Goal: Transaction & Acquisition: Purchase product/service

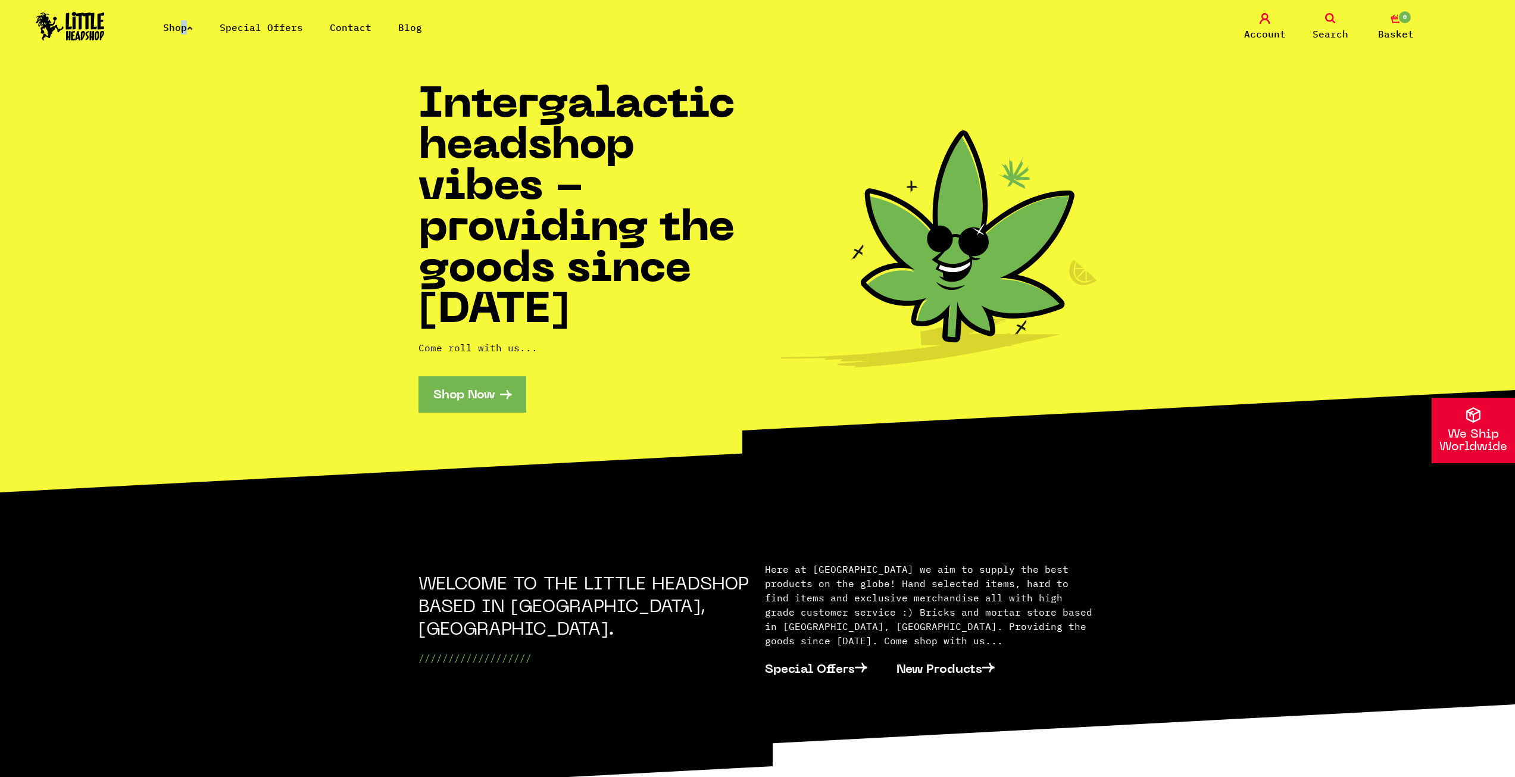
drag, startPoint x: 178, startPoint y: 27, endPoint x: 216, endPoint y: 52, distance: 45.3
click at [202, 58] on nav "Shop Special Offers Contact Blog Account Search 0 Basket Categories Shop All Br…" at bounding box center [757, 36] width 1515 height 73
click at [256, 35] on div "Shop Special Offers Contact Blog Account Search 0 Basket" at bounding box center [757, 27] width 1515 height 54
click at [261, 26] on link "Special Offers" at bounding box center [261, 27] width 83 height 12
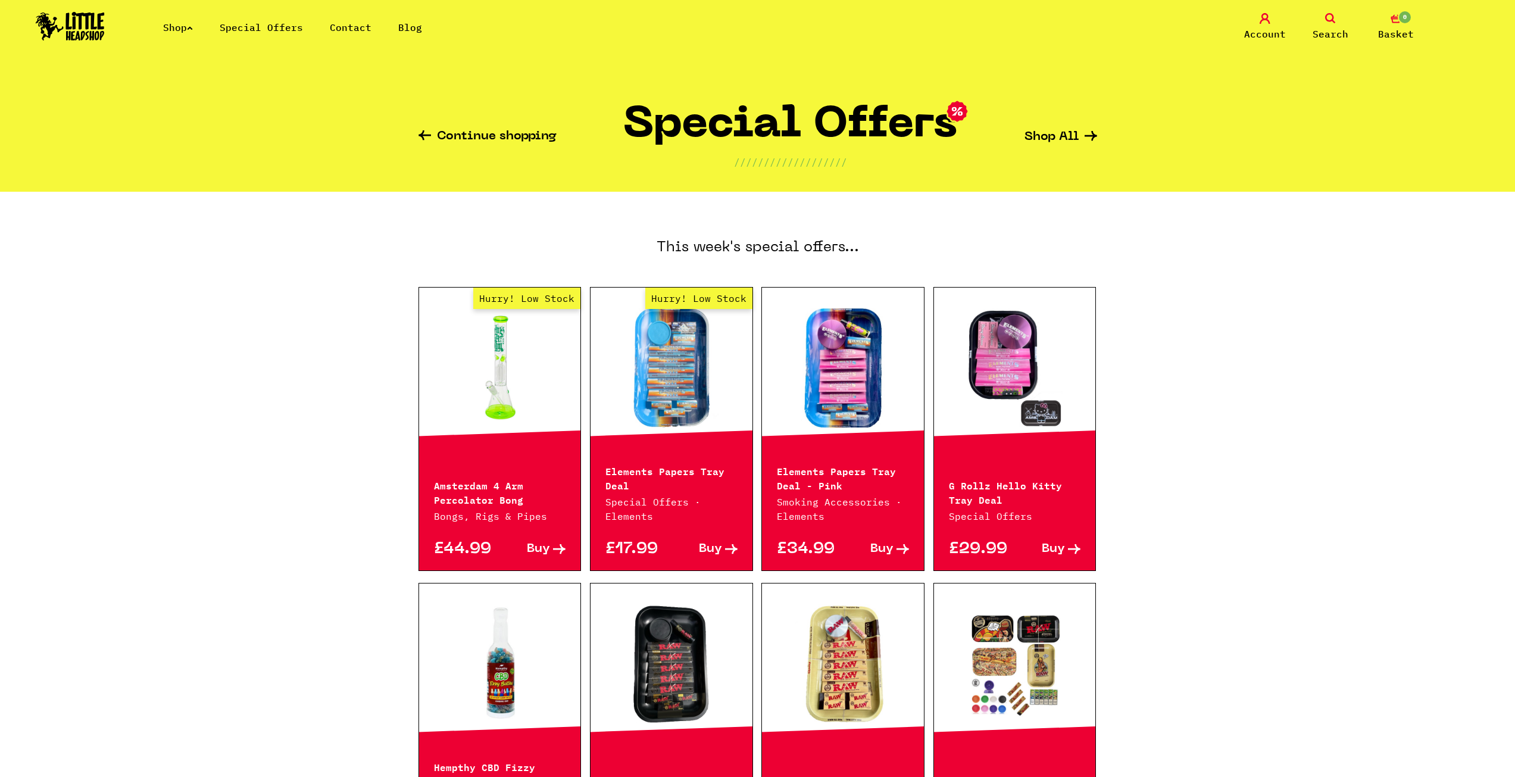
click at [184, 38] on div "Shop Special Offers Contact Blog Account Search 0 Basket" at bounding box center [757, 27] width 1515 height 54
drag, startPoint x: 183, startPoint y: 26, endPoint x: 166, endPoint y: 1, distance: 30.9
click at [183, 27] on link "Shop" at bounding box center [178, 27] width 30 height 12
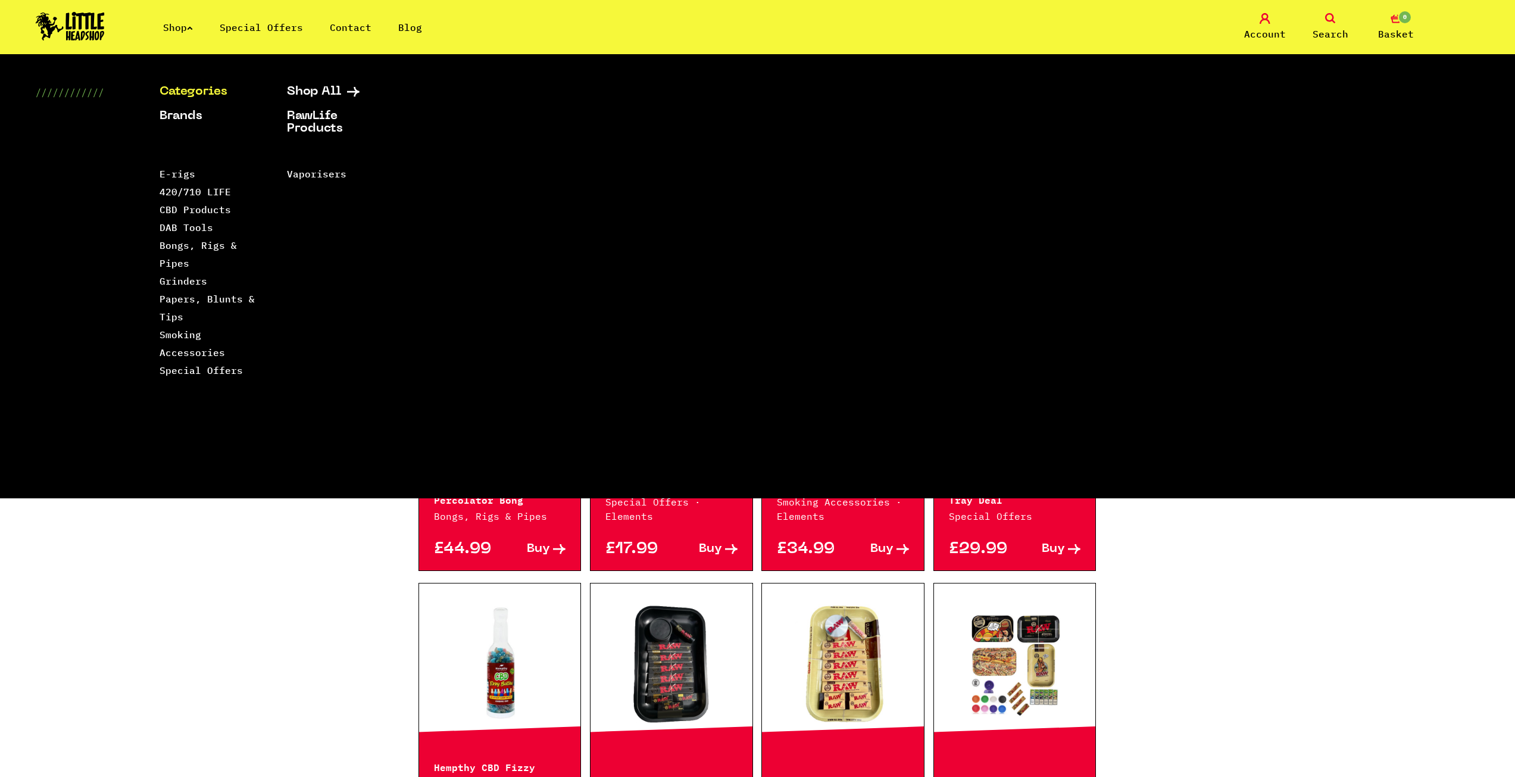
click at [292, 84] on div "Categories Shop All Brands RawLife Products Special Offers Contact Backwoods Bl…" at bounding box center [757, 276] width 1515 height 444
click at [308, 97] on link "Shop All" at bounding box center [336, 92] width 98 height 13
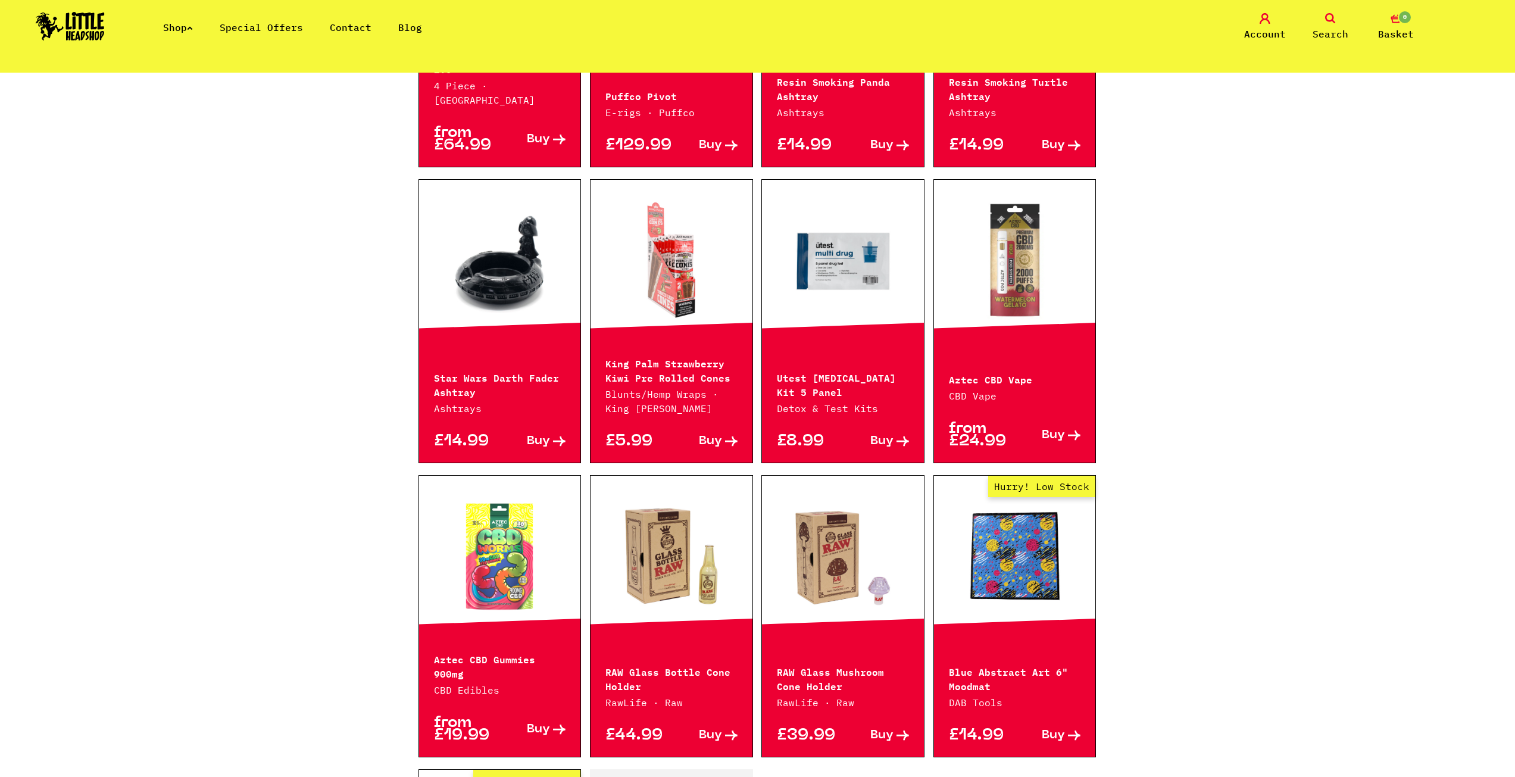
scroll to position [810, 0]
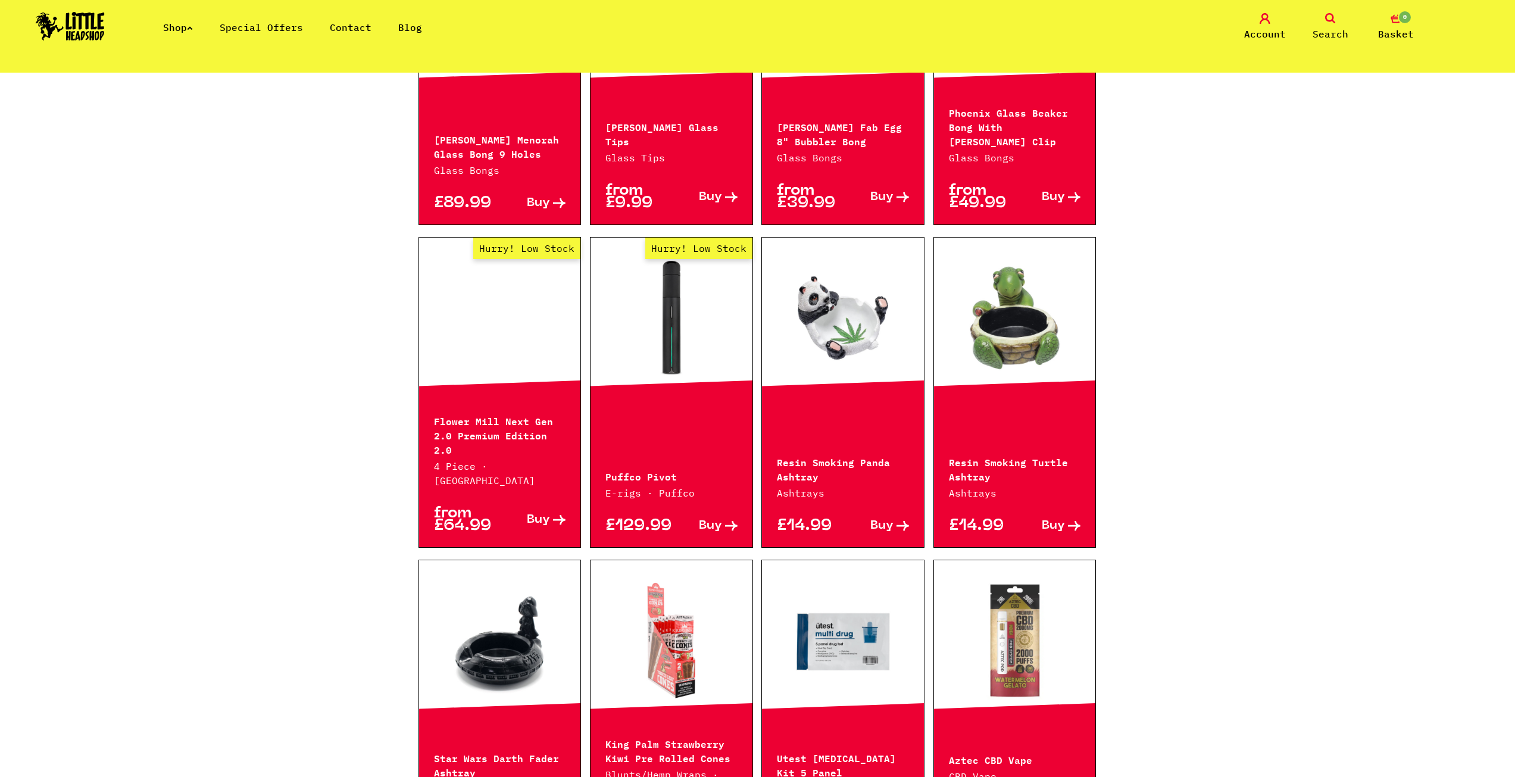
drag, startPoint x: 202, startPoint y: 571, endPoint x: 228, endPoint y: 39, distance: 532.3
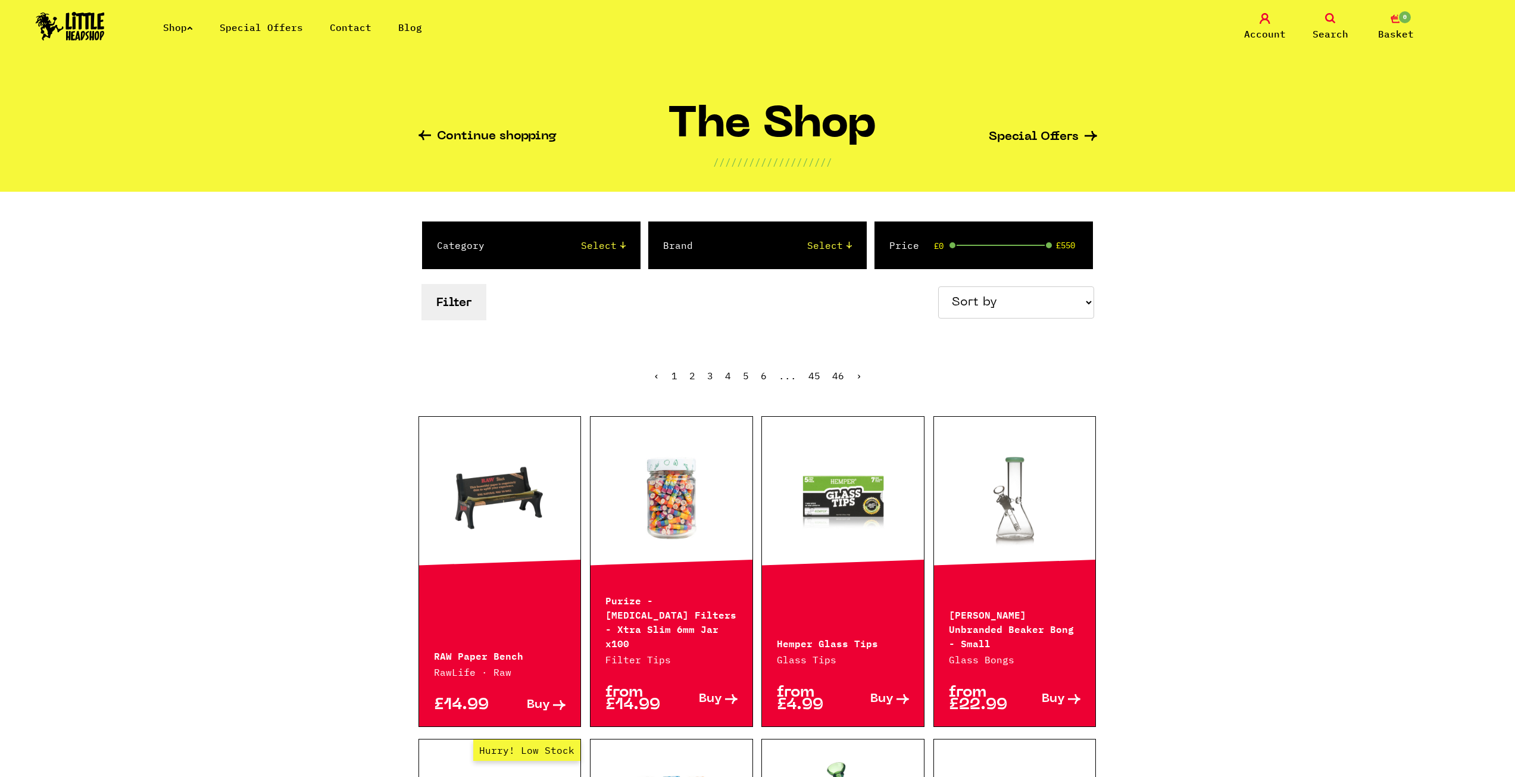
click at [177, 23] on link "Shop" at bounding box center [178, 27] width 30 height 12
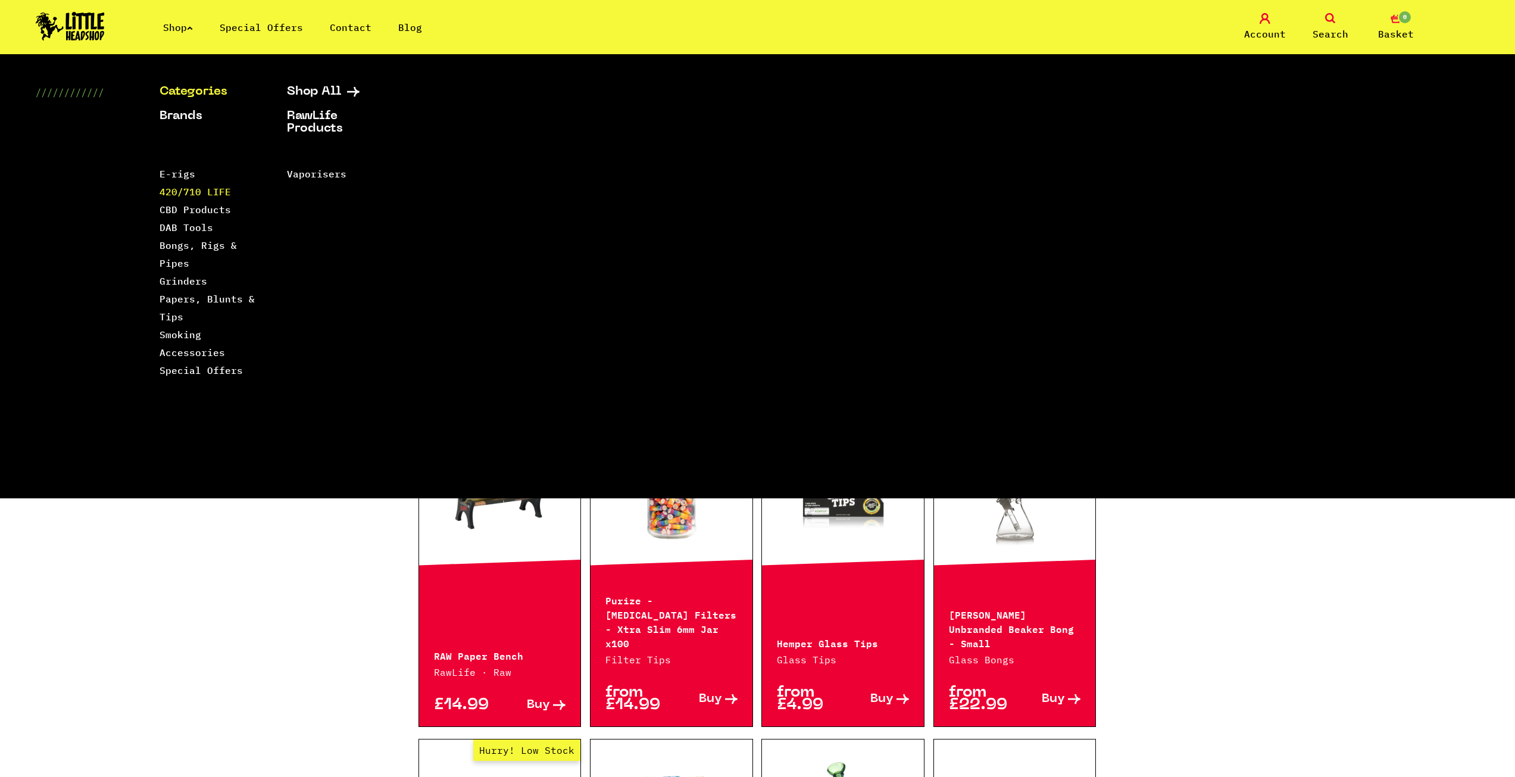
drag, startPoint x: 195, startPoint y: 194, endPoint x: 207, endPoint y: 193, distance: 11.3
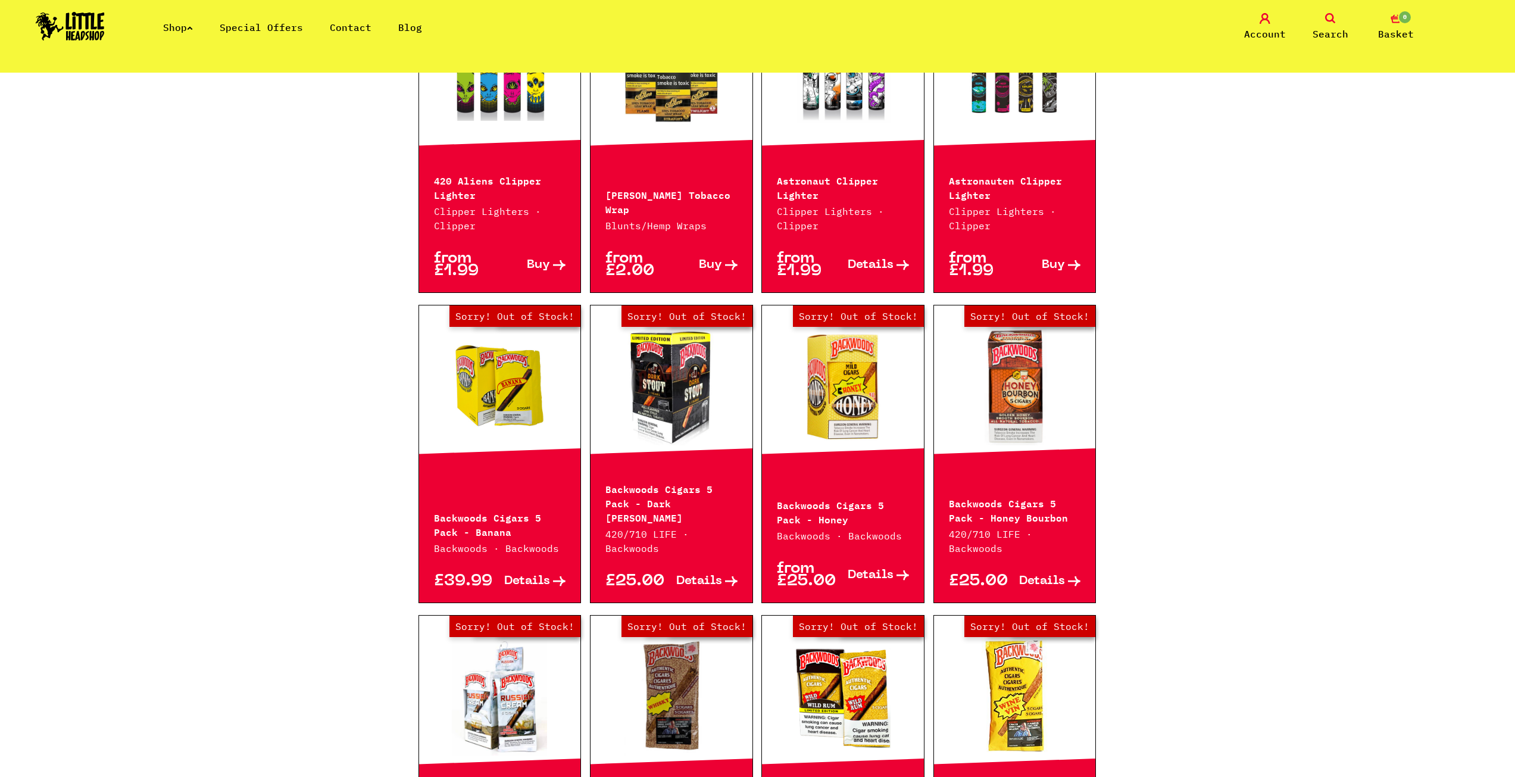
drag, startPoint x: 186, startPoint y: 357, endPoint x: 187, endPoint y: 363, distance: 6.0
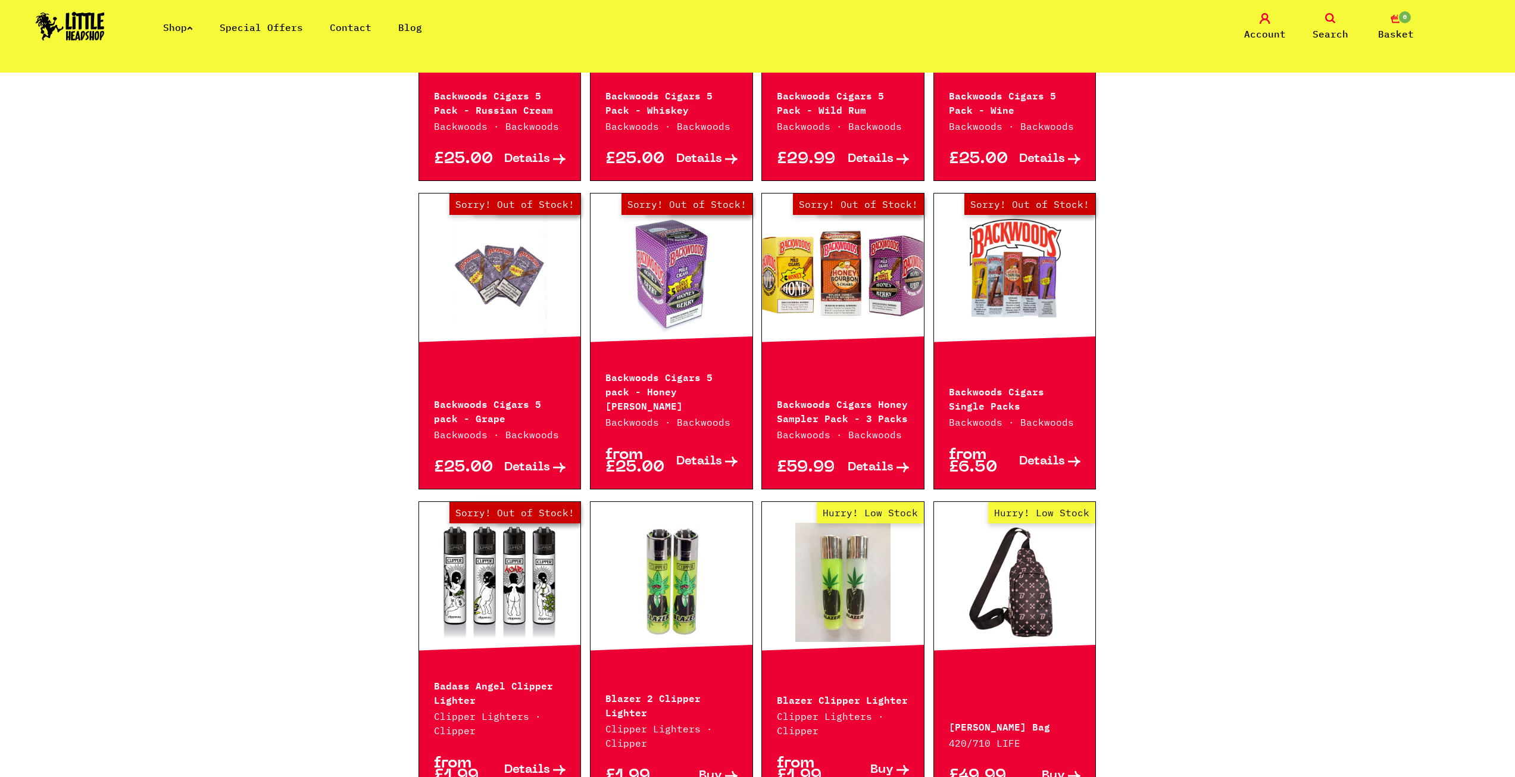
scroll to position [1843, 0]
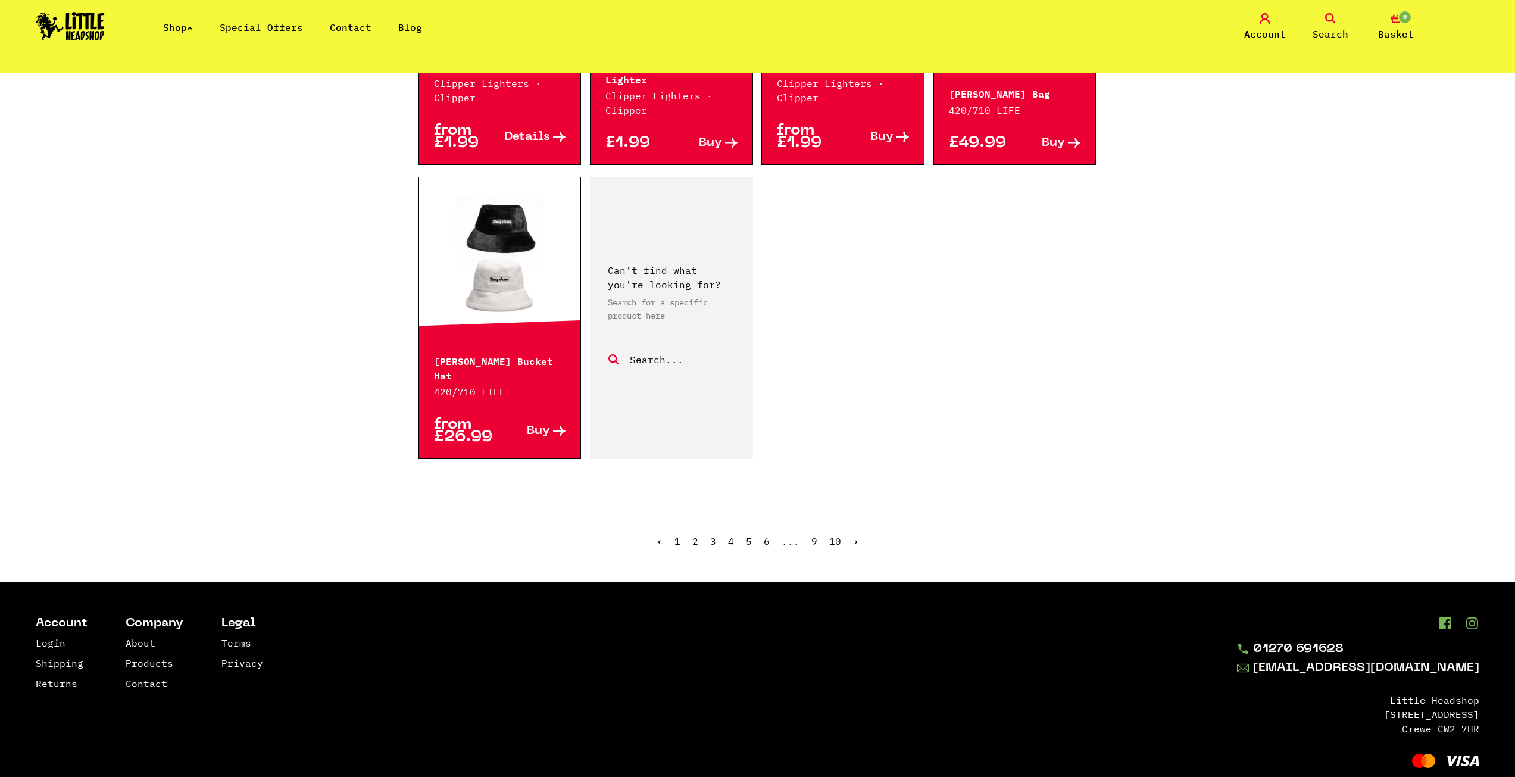
drag, startPoint x: 183, startPoint y: 495, endPoint x: 168, endPoint y: 408, distance: 88.2
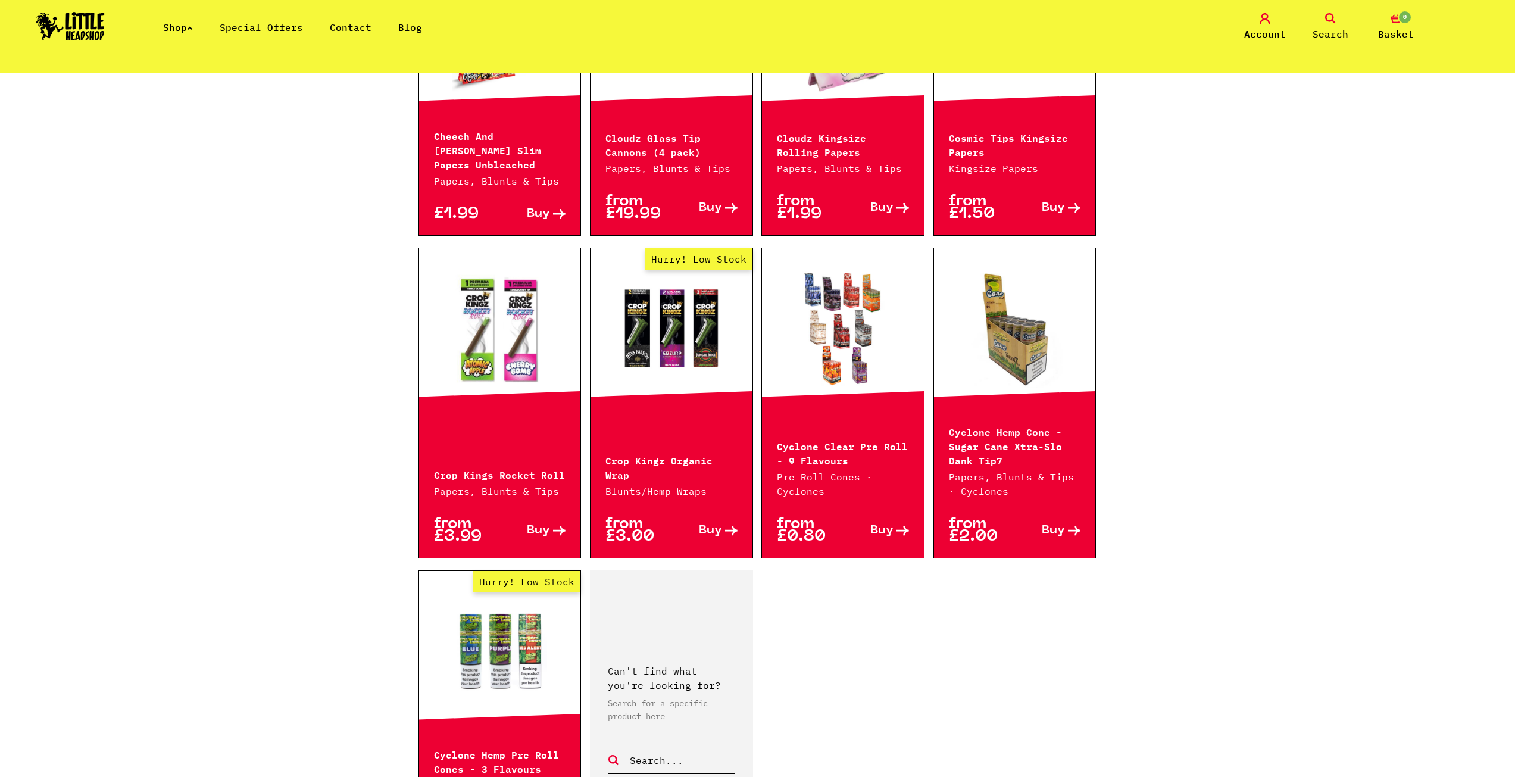
scroll to position [1727, 0]
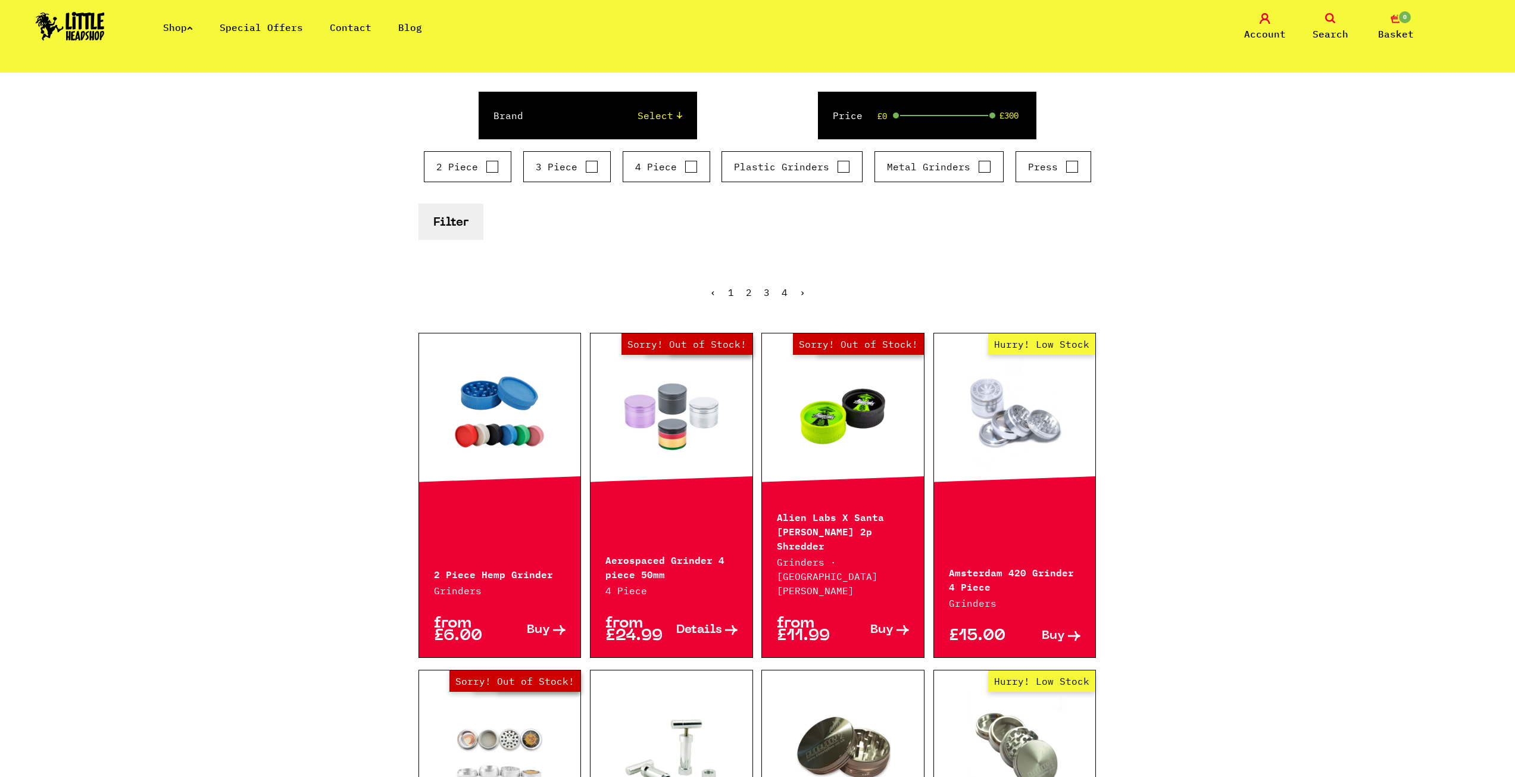
scroll to position [417, 0]
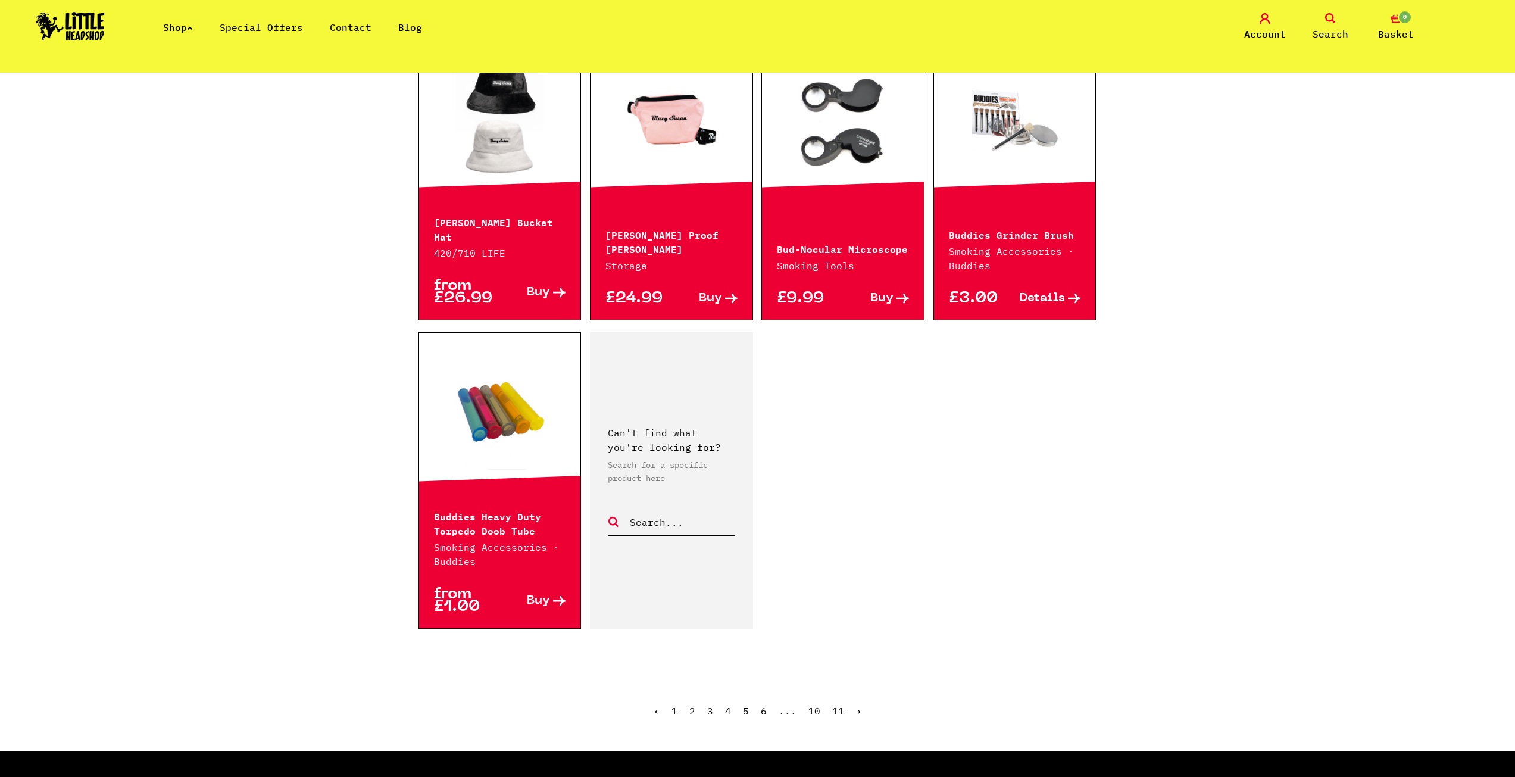
scroll to position [1952, 0]
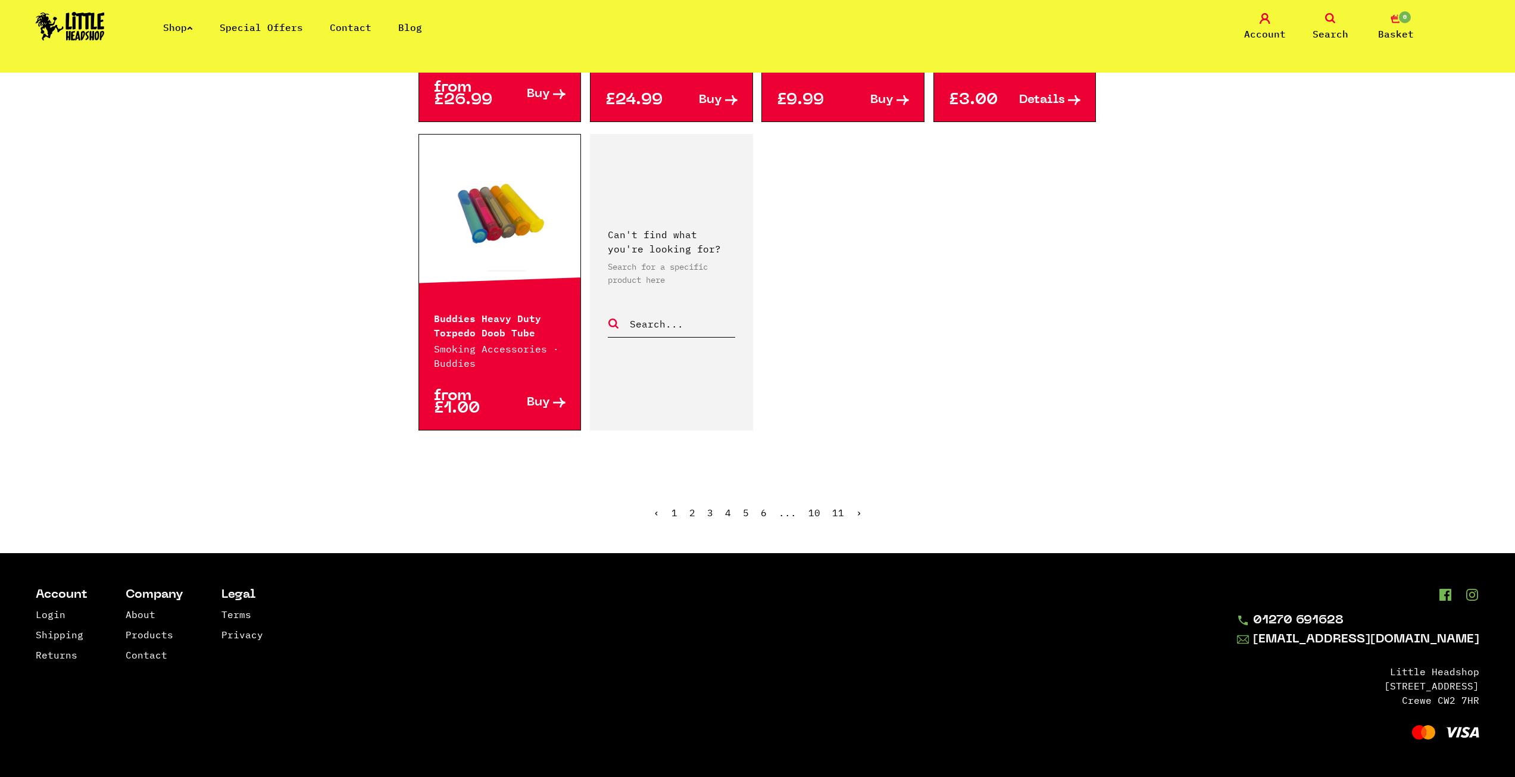
click at [690, 513] on link "2" at bounding box center [692, 513] width 6 height 12
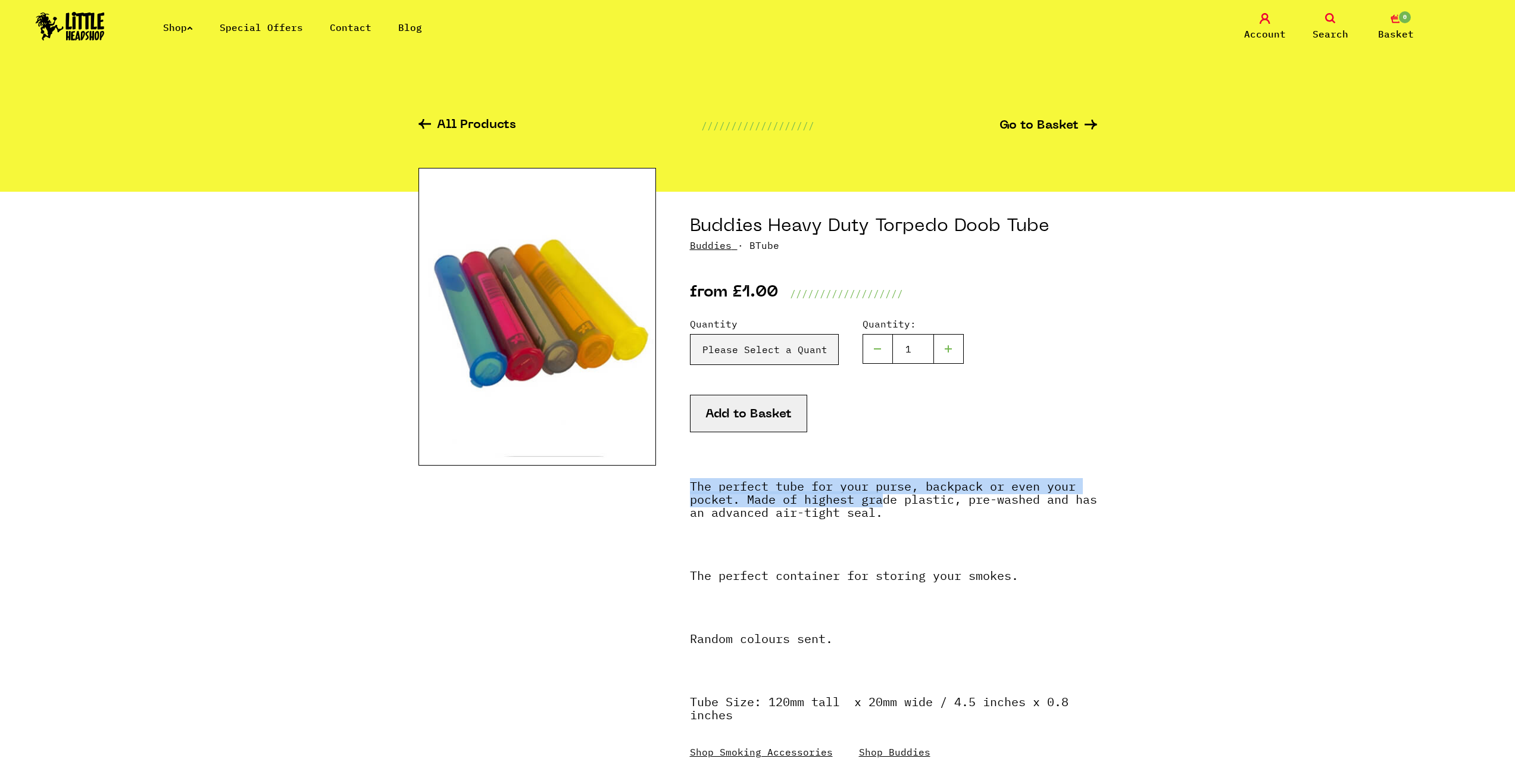
drag, startPoint x: 750, startPoint y: 472, endPoint x: 886, endPoint y: 495, distance: 137.8
click at [886, 495] on div "The perfect tube for your purse, backpack or even your pocket. Made of highest …" at bounding box center [893, 613] width 407 height 291
click at [886, 495] on strong "The perfect tube for your purse, backpack or even your pocket. Made of highest …" at bounding box center [893, 499] width 407 height 42
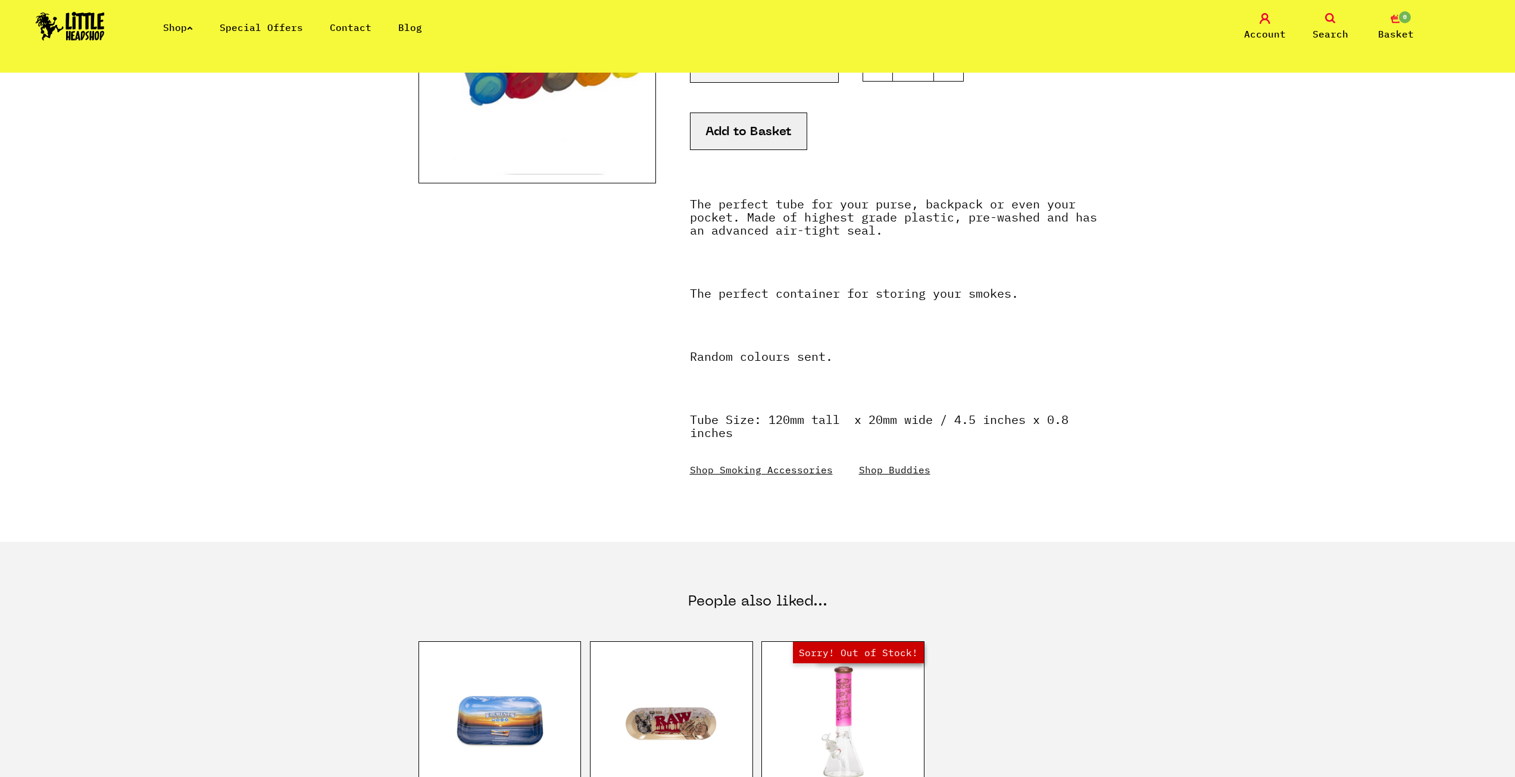
scroll to position [60, 0]
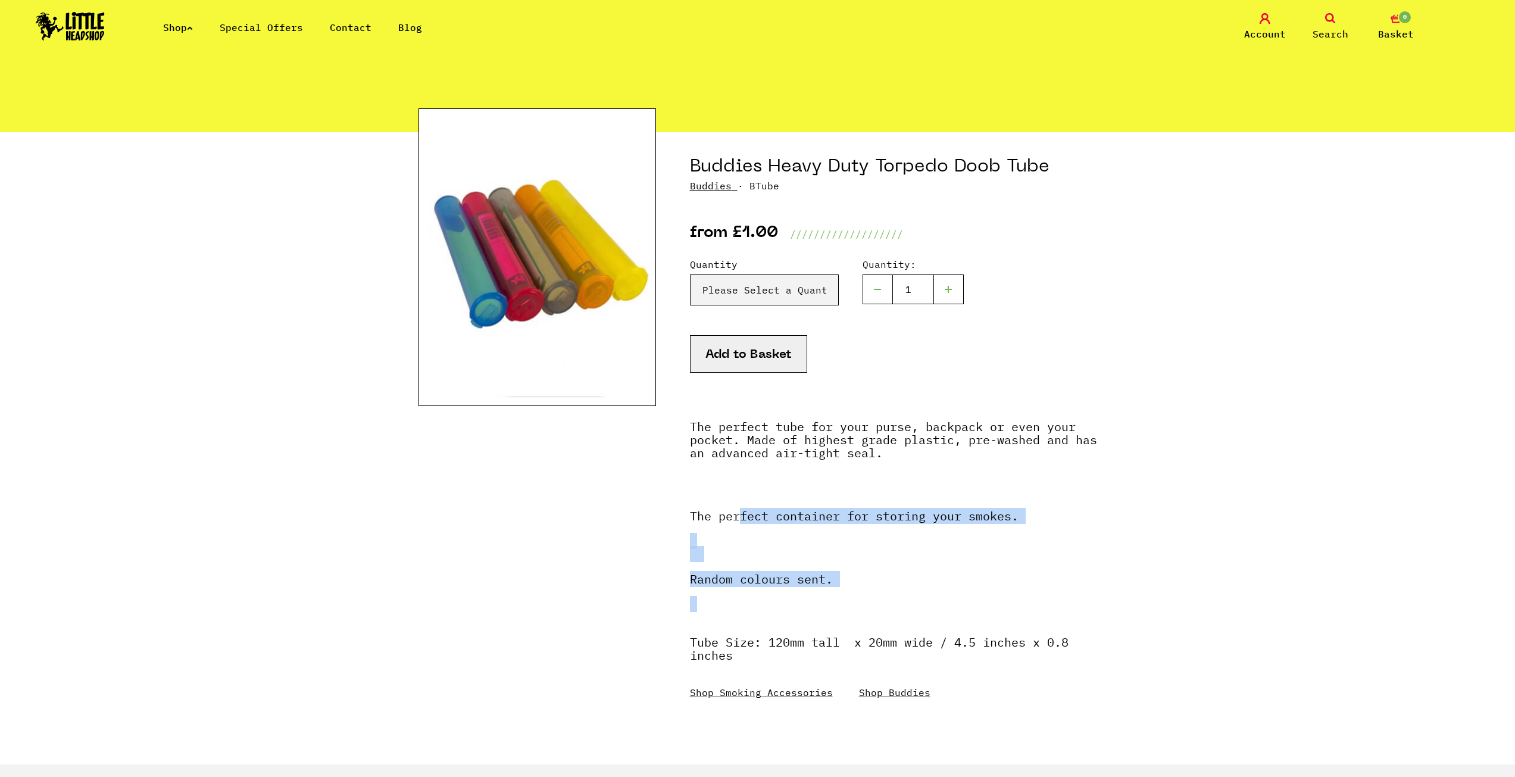
drag, startPoint x: 737, startPoint y: 516, endPoint x: 918, endPoint y: 628, distance: 212.8
click at [919, 608] on div "The perfect tube for your purse, backpack or even your pocket. Made of highest …" at bounding box center [893, 553] width 407 height 291
click at [759, 661] on p "Tube Size: 120mm tall x 20mm wide / 4.5 inches x 0.8 inches" at bounding box center [893, 655] width 407 height 38
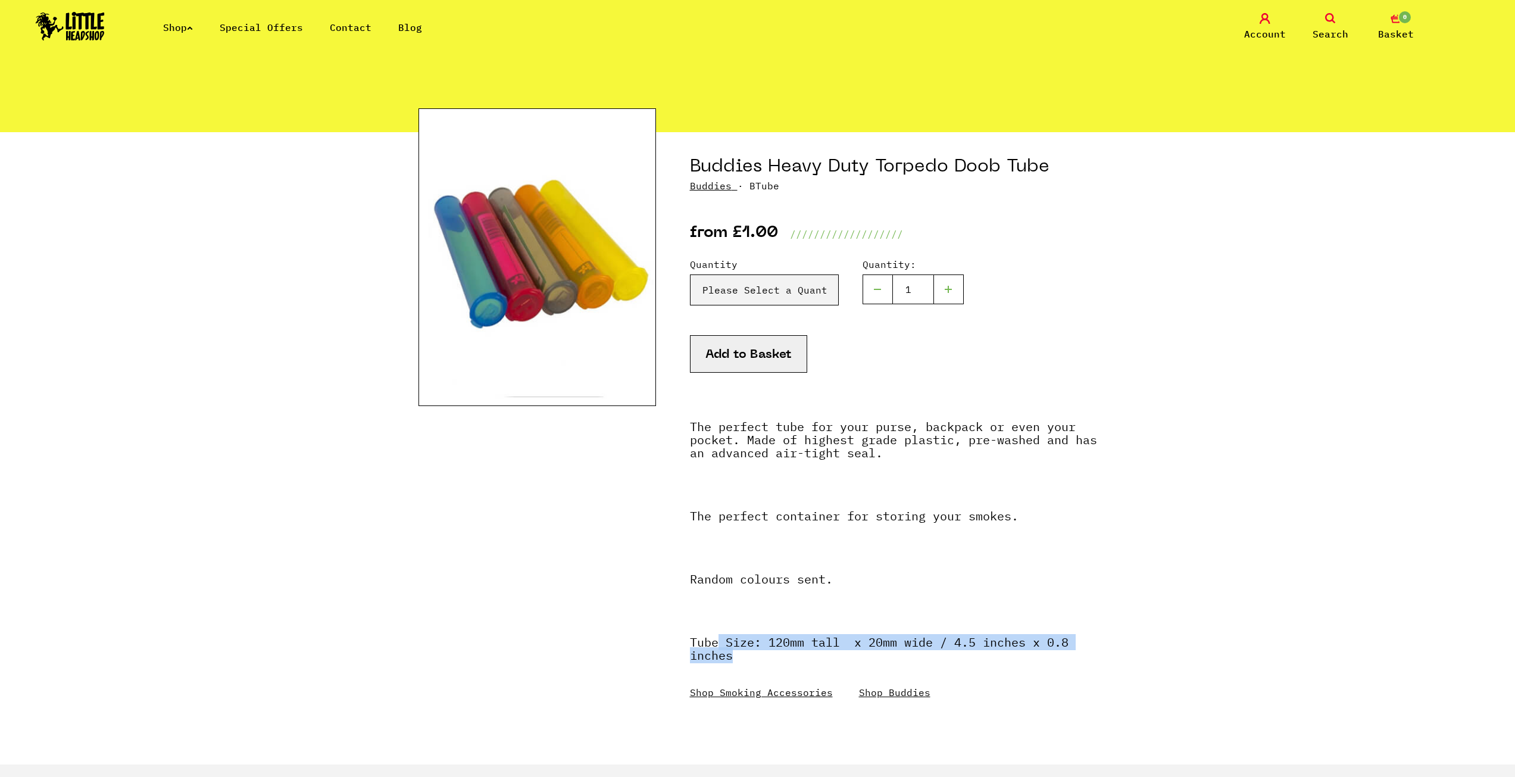
drag, startPoint x: 722, startPoint y: 638, endPoint x: 857, endPoint y: 656, distance: 135.8
click at [857, 656] on p "Tube Size: 120mm tall x 20mm wide / 4.5 inches x 0.8 inches" at bounding box center [893, 655] width 407 height 38
click at [764, 296] on select "Please Select a Quantity X 1 - £1.00 X 3 - £2.00 X 10 - £5.00 X 100 - £45.00" at bounding box center [764, 289] width 149 height 31
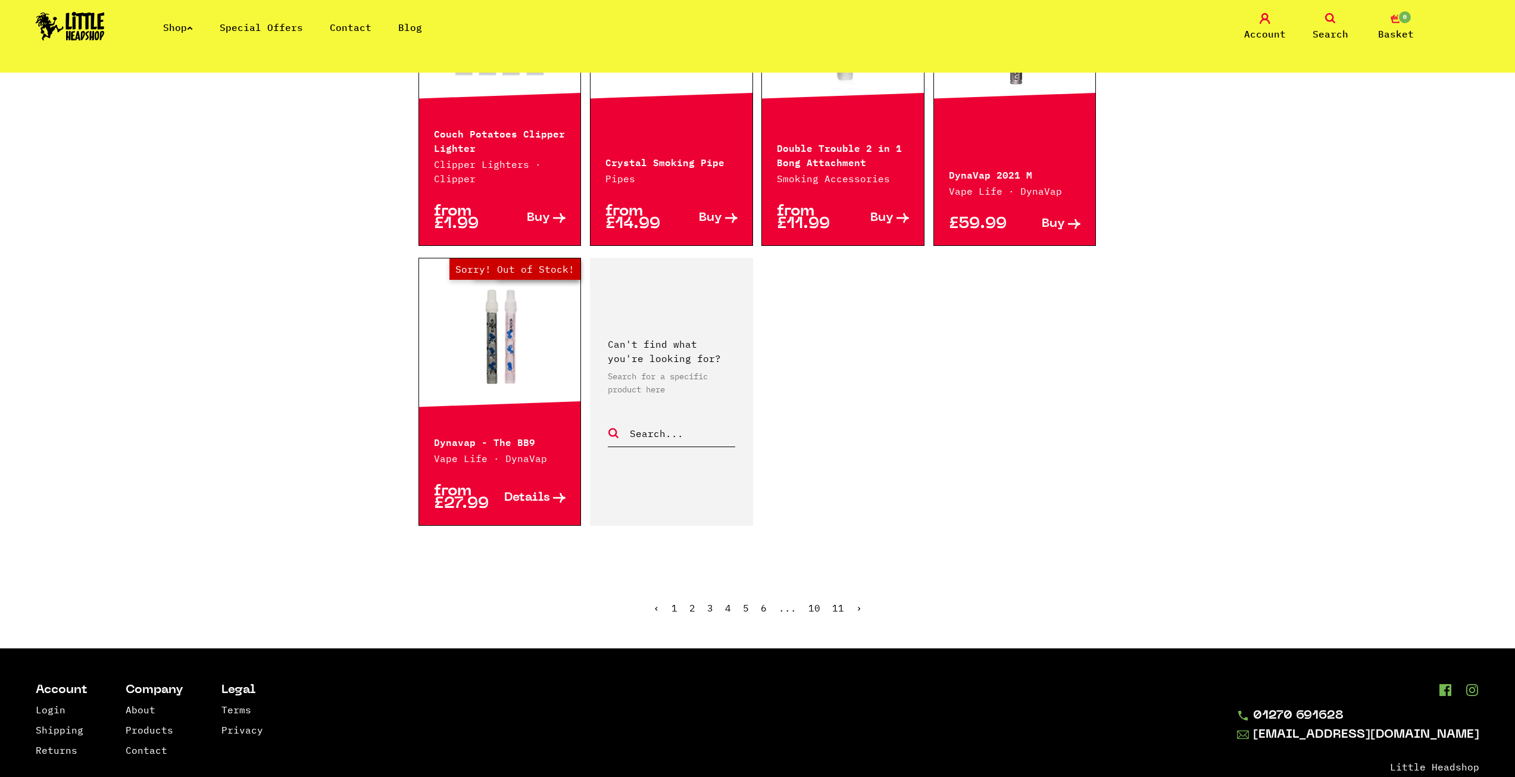
scroll to position [1846, 0]
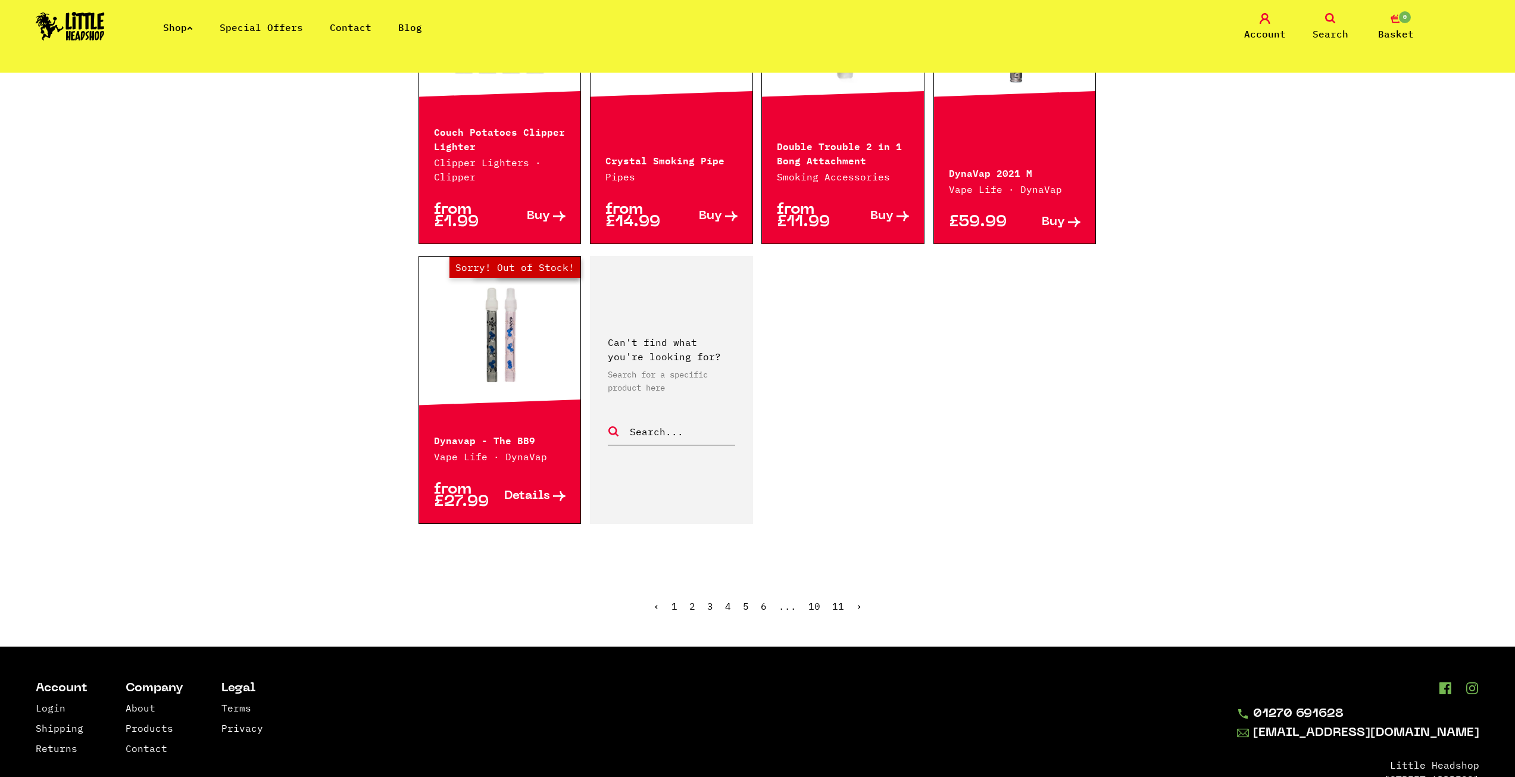
click at [860, 607] on link "›" at bounding box center [859, 606] width 6 height 12
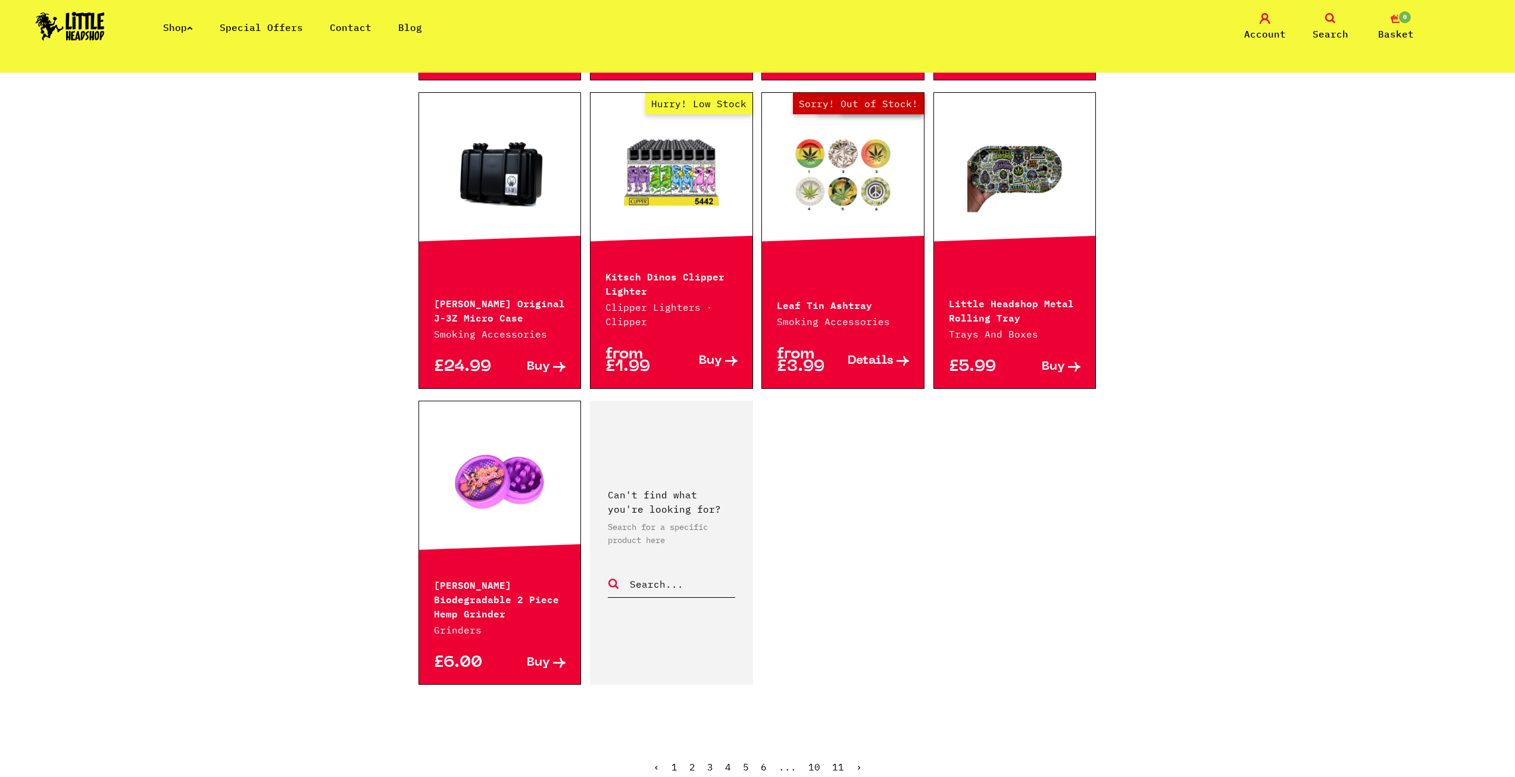
scroll to position [1786, 0]
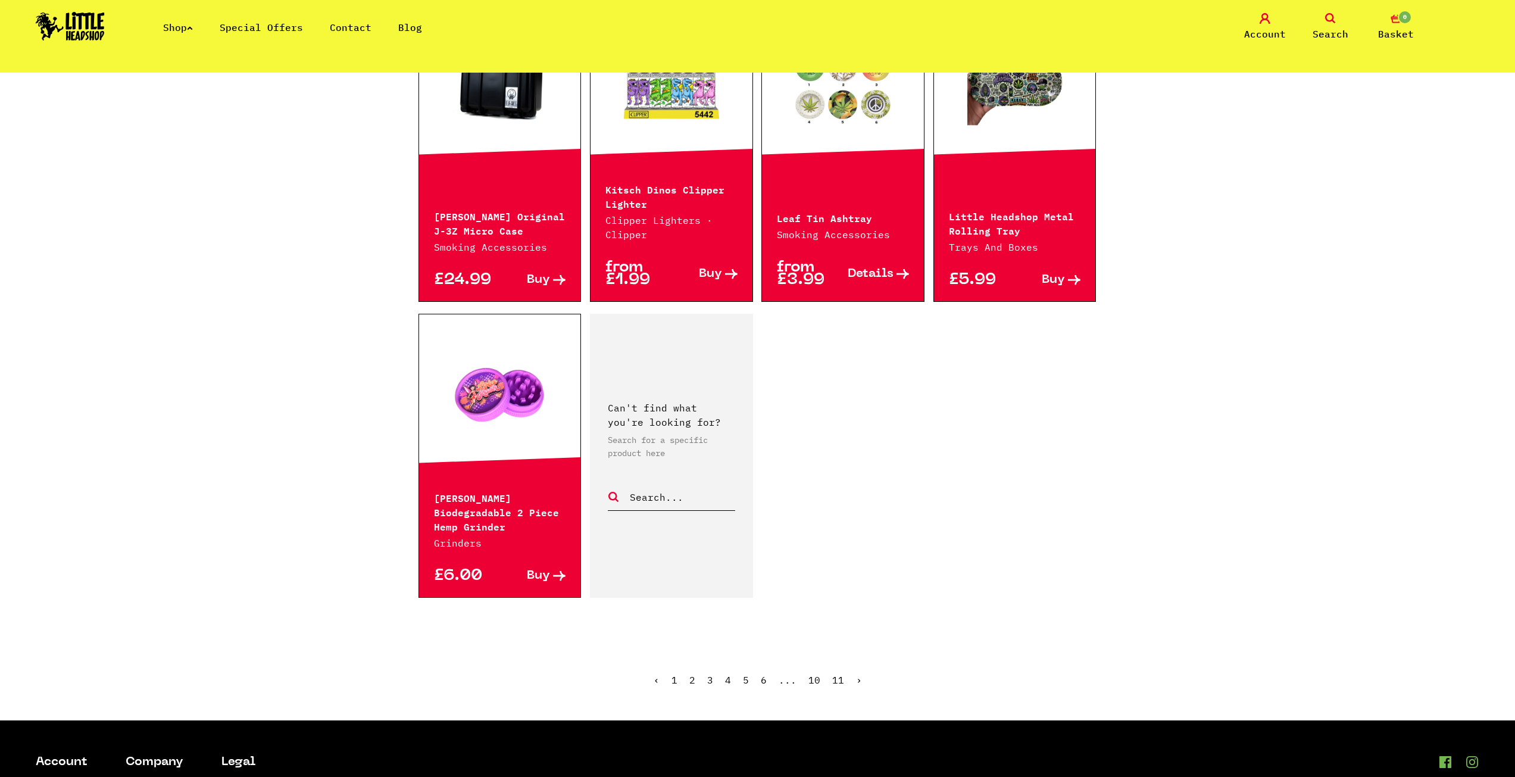
click at [859, 674] on link "›" at bounding box center [859, 680] width 6 height 12
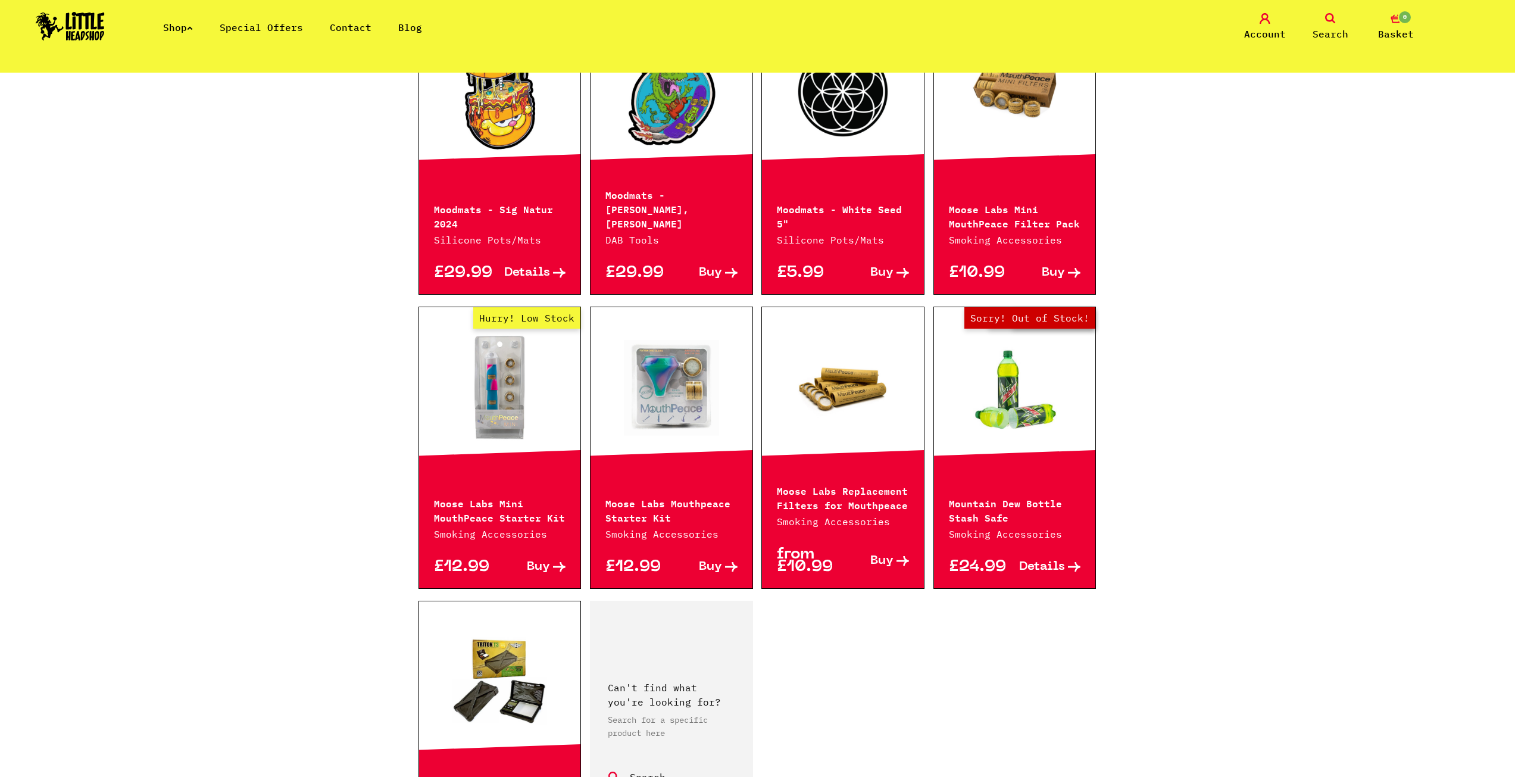
scroll to position [1607, 0]
